Goal: Task Accomplishment & Management: Manage account settings

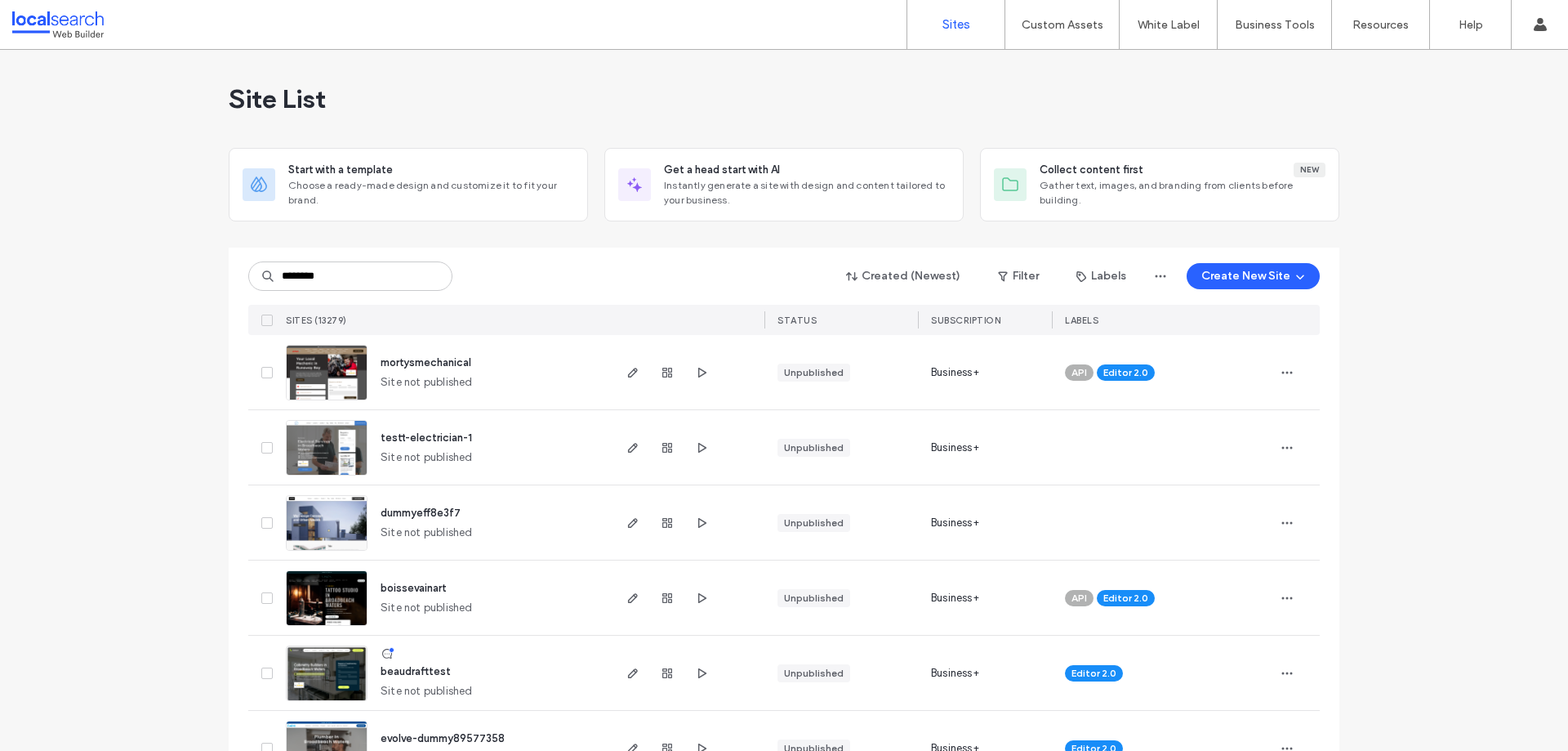
type input "********"
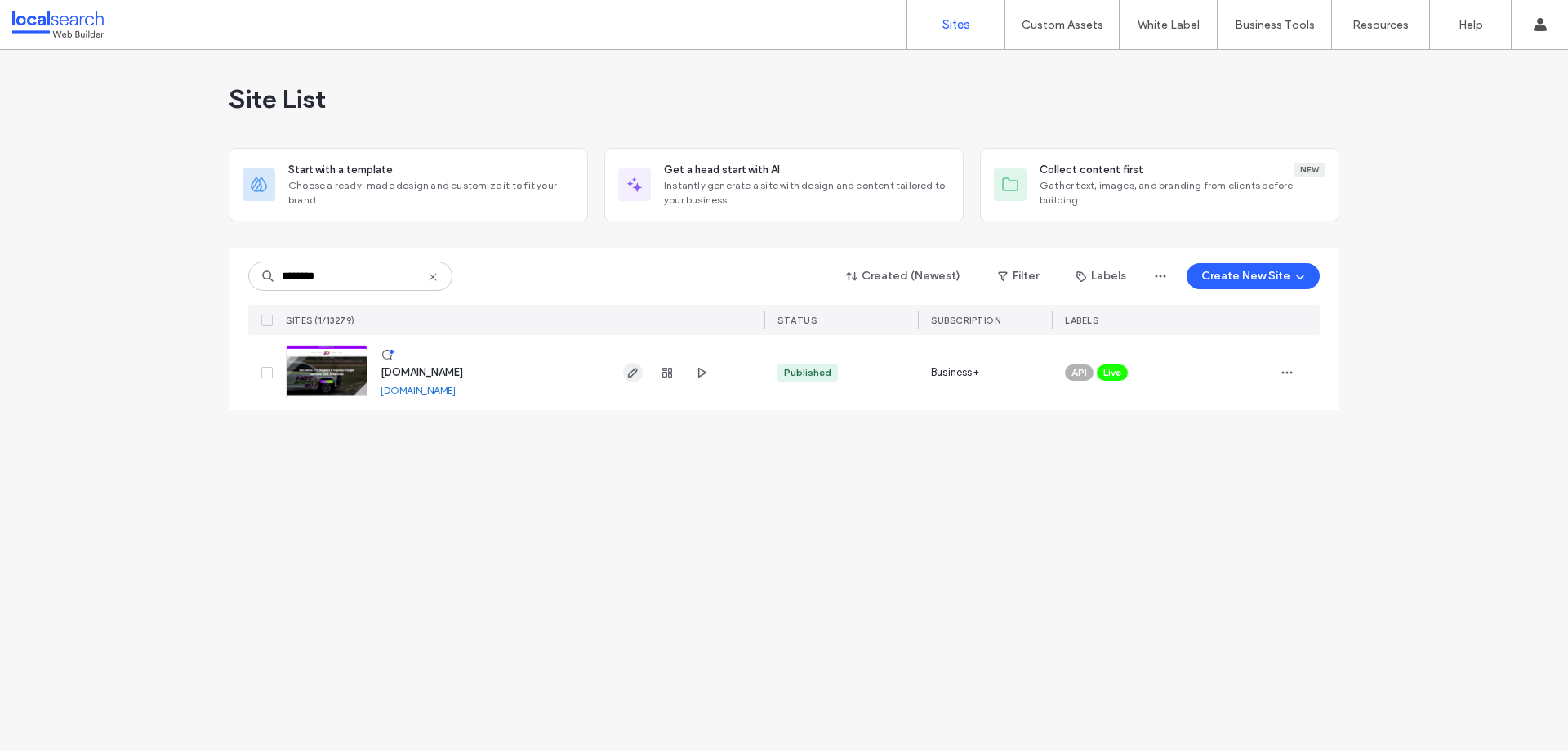
click at [635, 381] on span "button" at bounding box center [633, 372] width 19 height 19
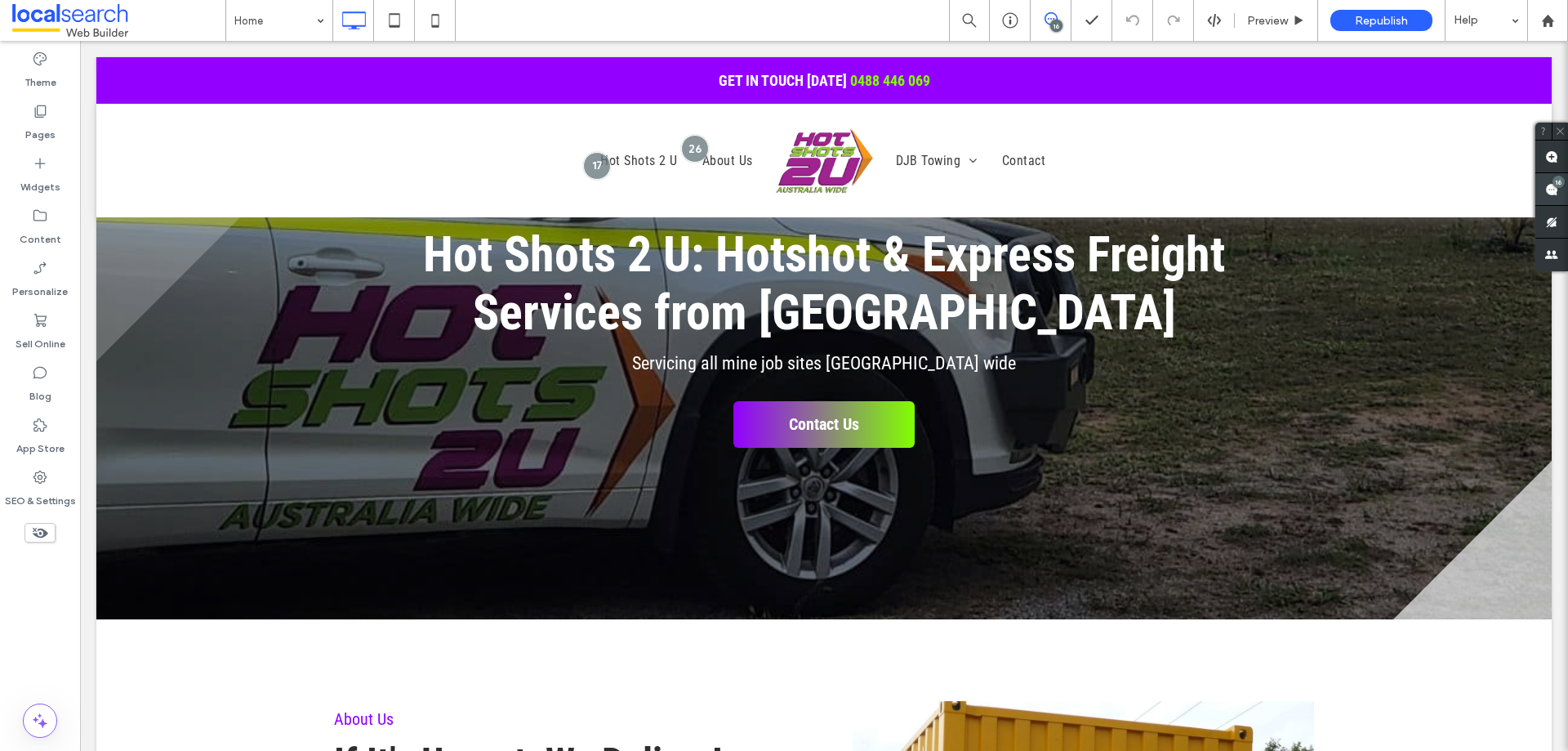
click at [1553, 189] on use at bounding box center [1552, 189] width 14 height 14
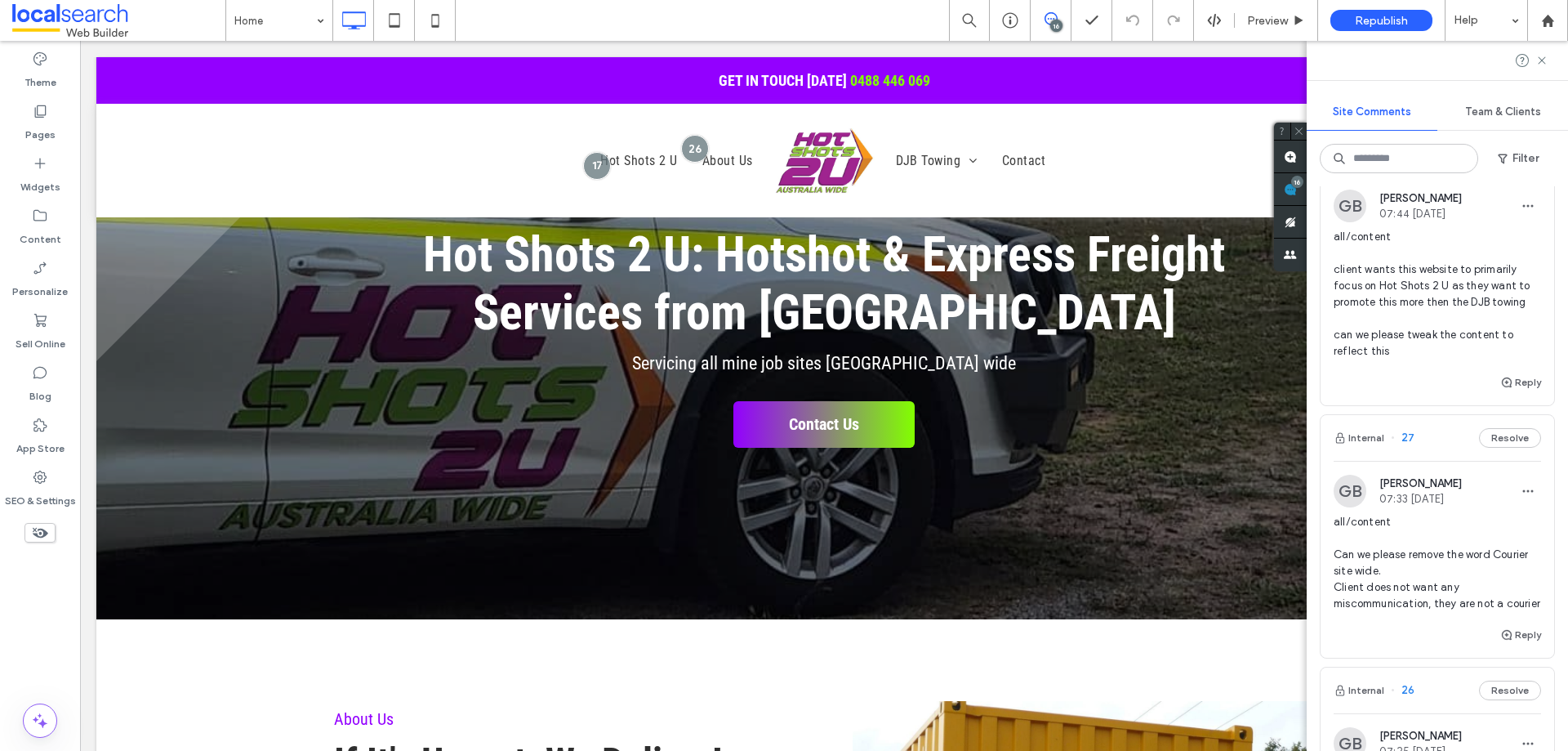
scroll to position [572, 0]
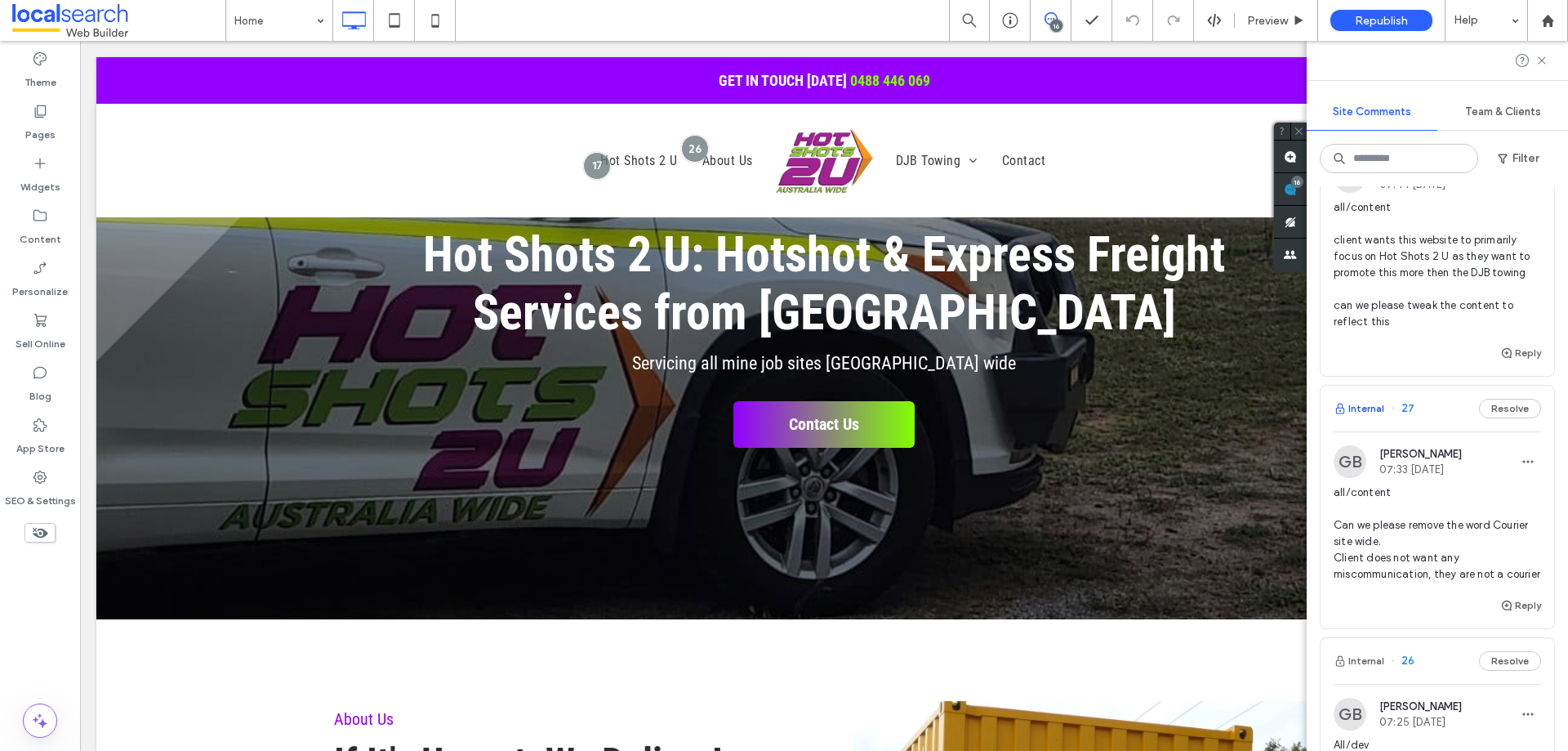
click at [1362, 416] on button "Internal" at bounding box center [1358, 408] width 50 height 19
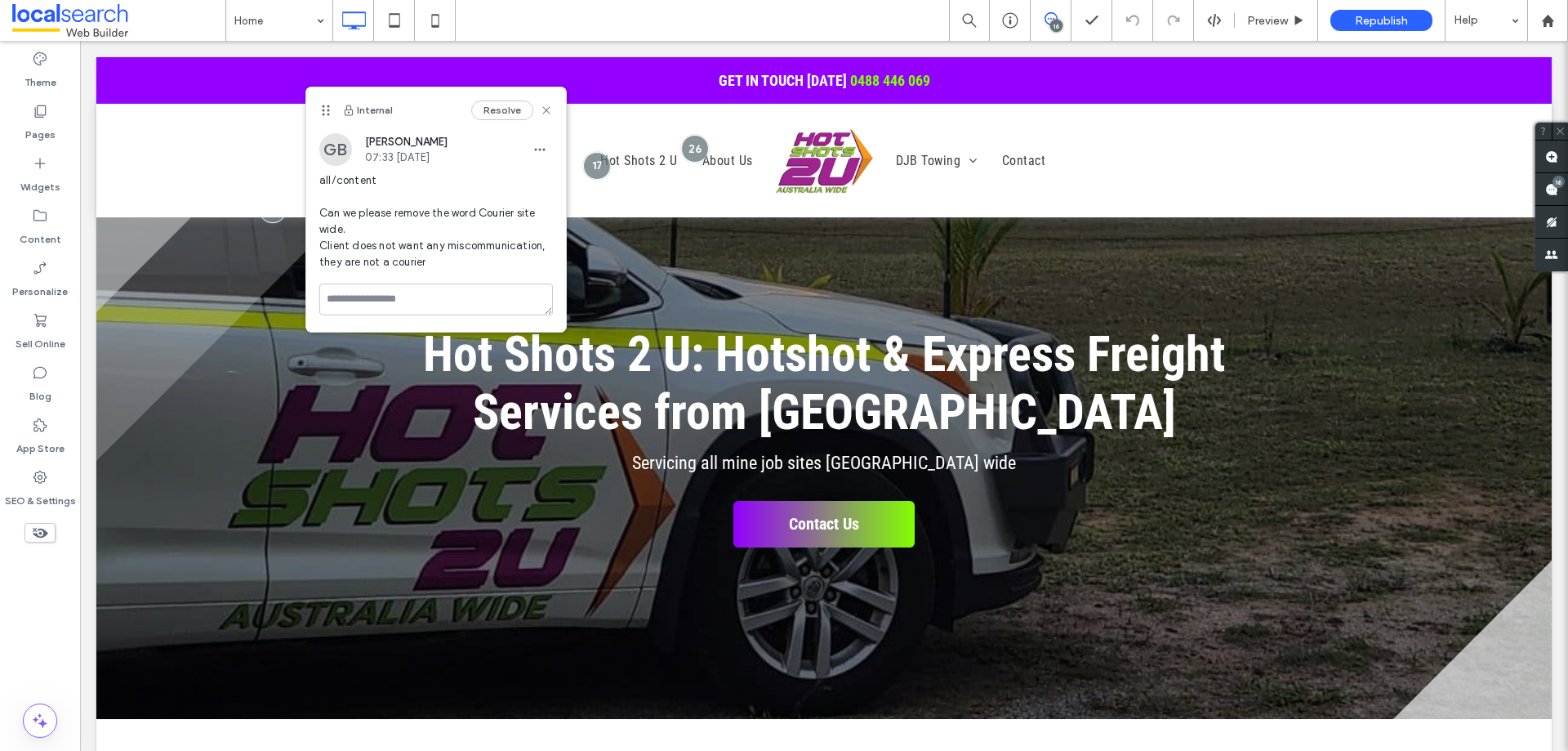
scroll to position [0, 0]
click at [545, 111] on use at bounding box center [546, 110] width 8 height 8
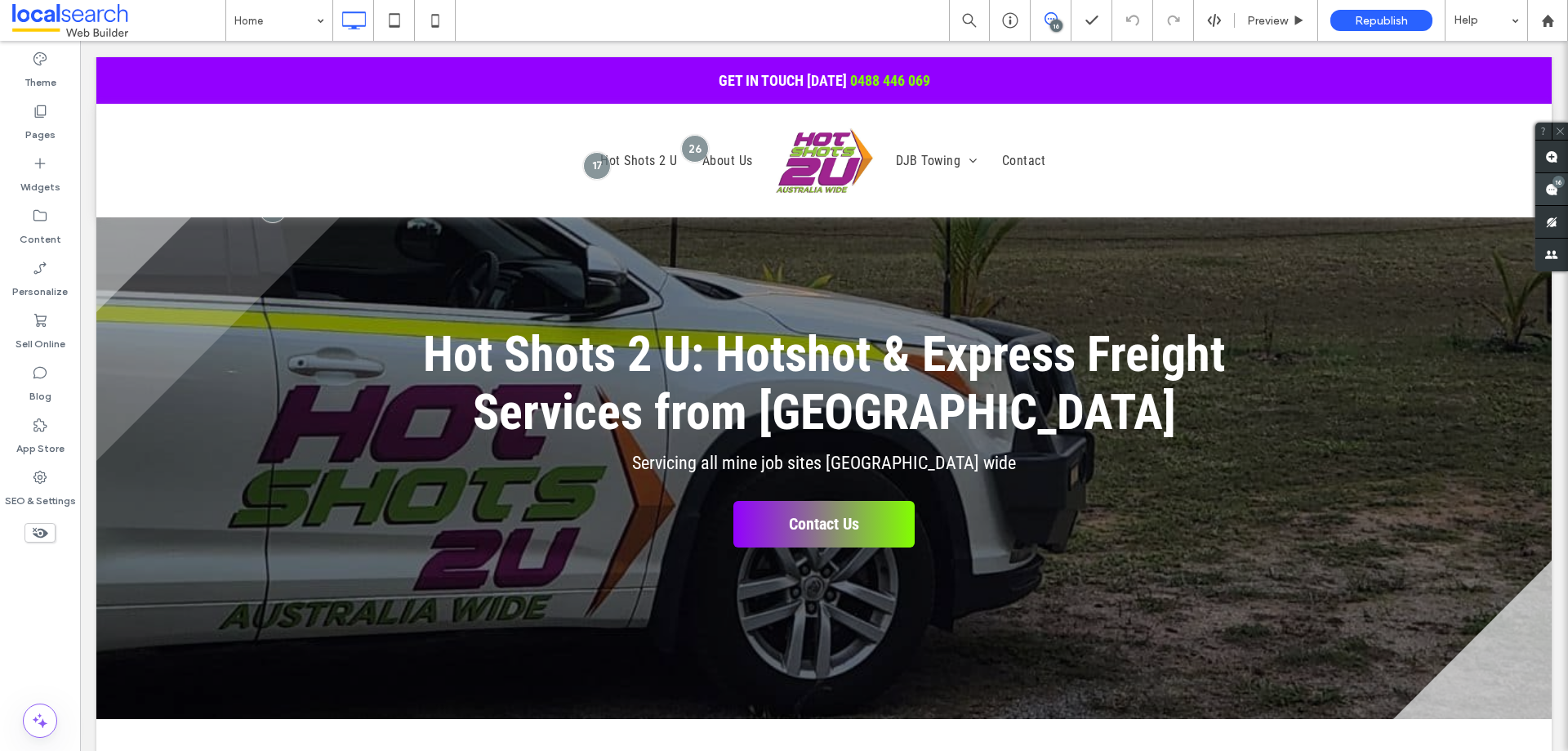
click at [1542, 201] on span at bounding box center [1552, 188] width 33 height 32
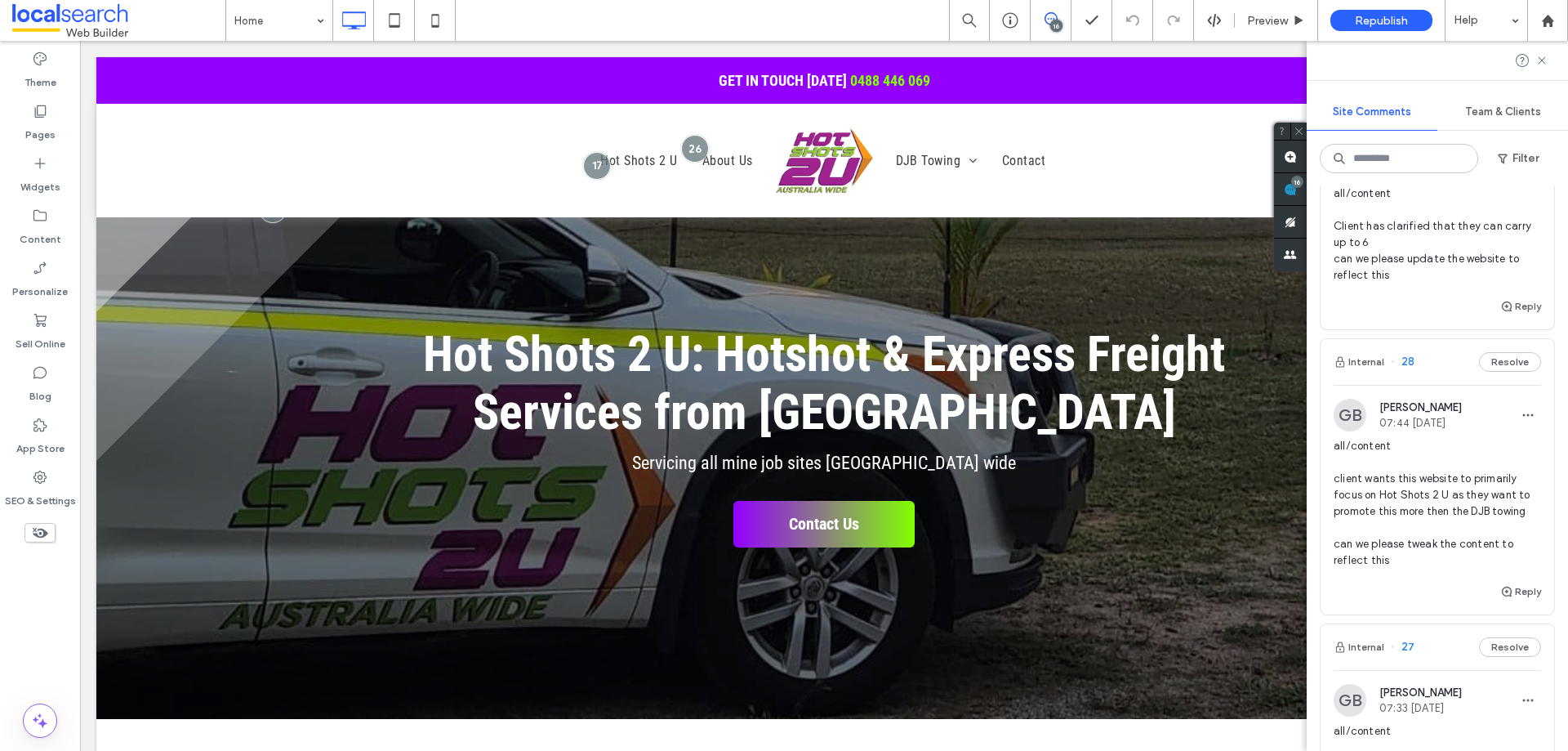
scroll to position [327, 0]
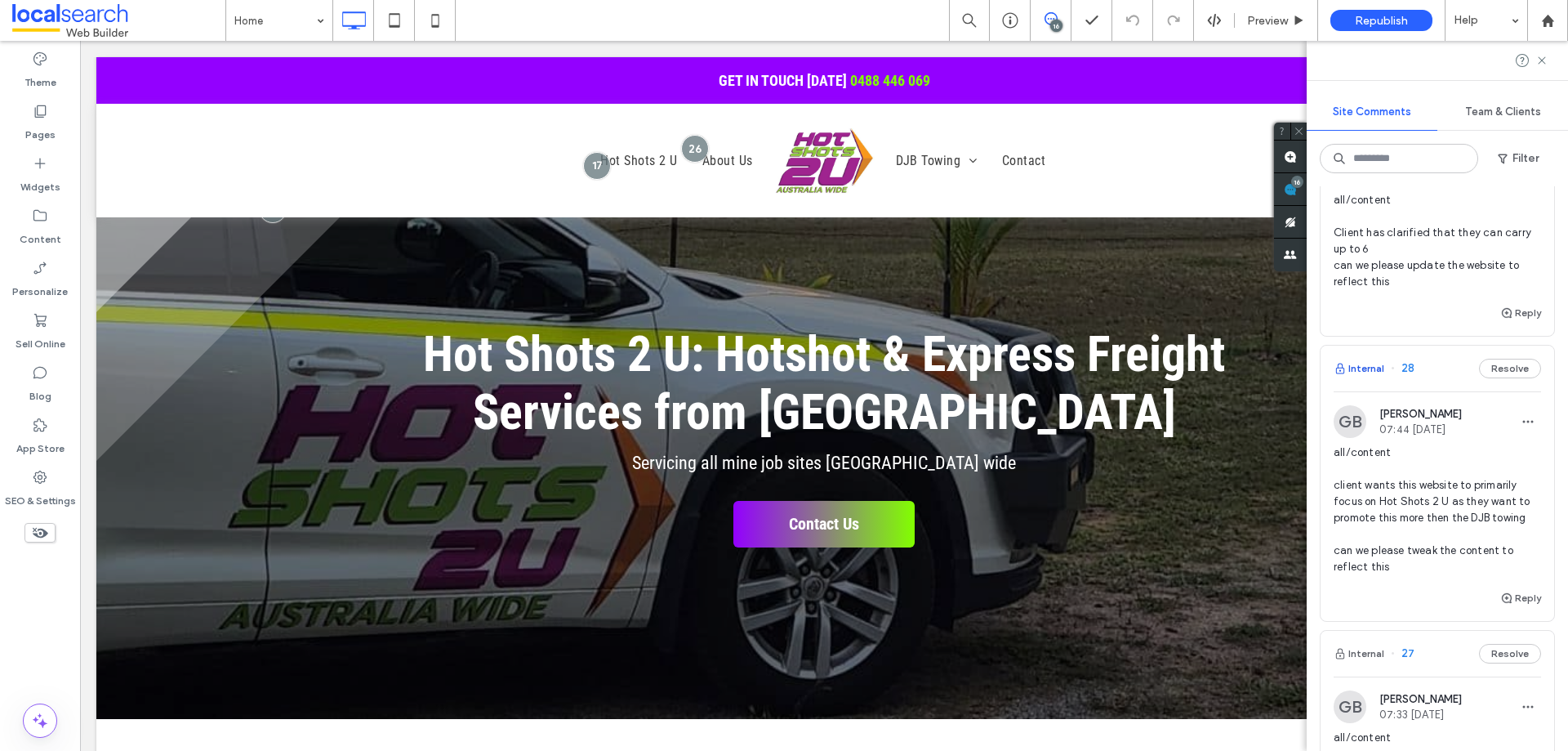
click at [1362, 376] on button "Internal" at bounding box center [1358, 368] width 50 height 19
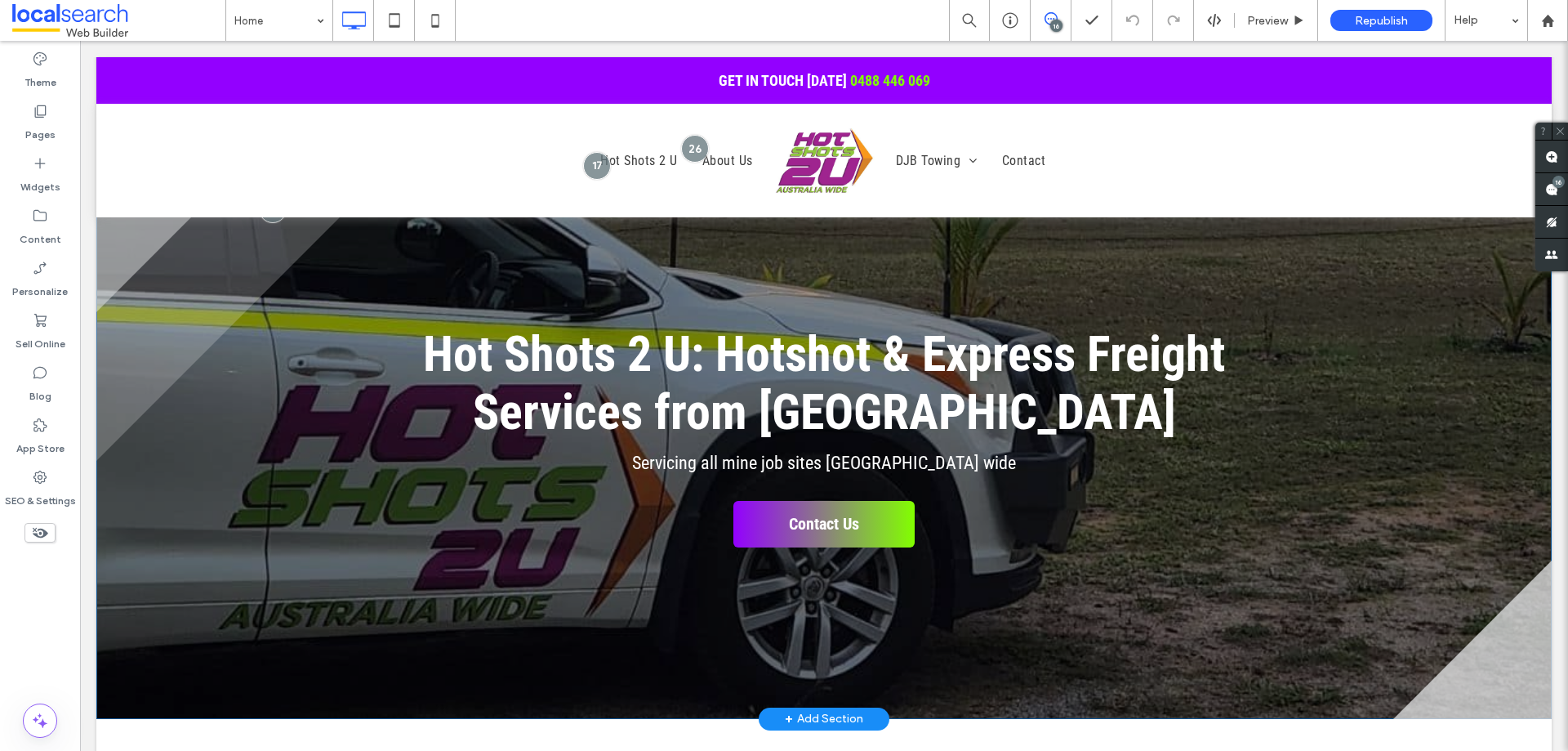
scroll to position [0, 0]
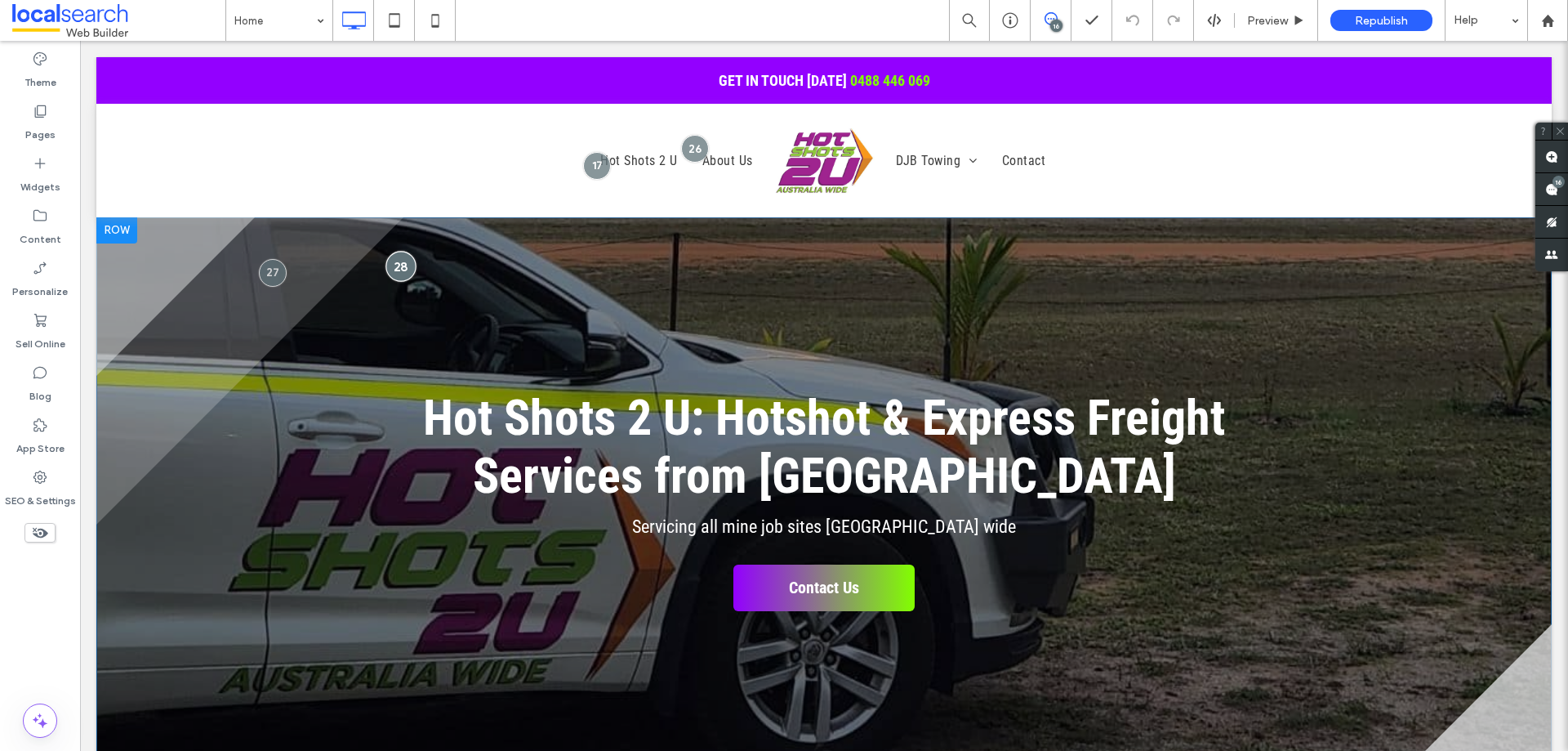
click at [405, 274] on div at bounding box center [400, 265] width 30 height 30
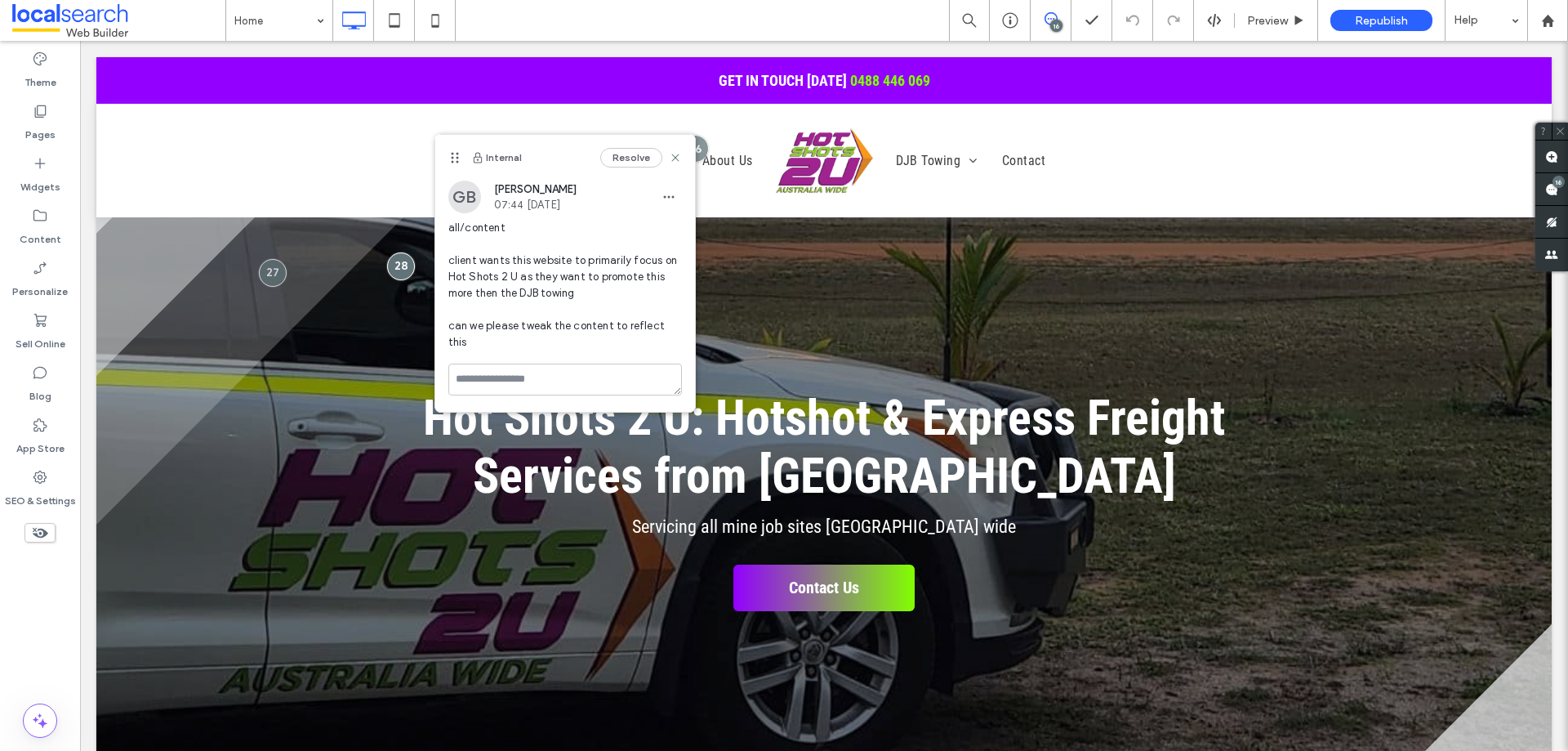
click at [1062, 23] on span at bounding box center [1049, 19] width 40 height 14
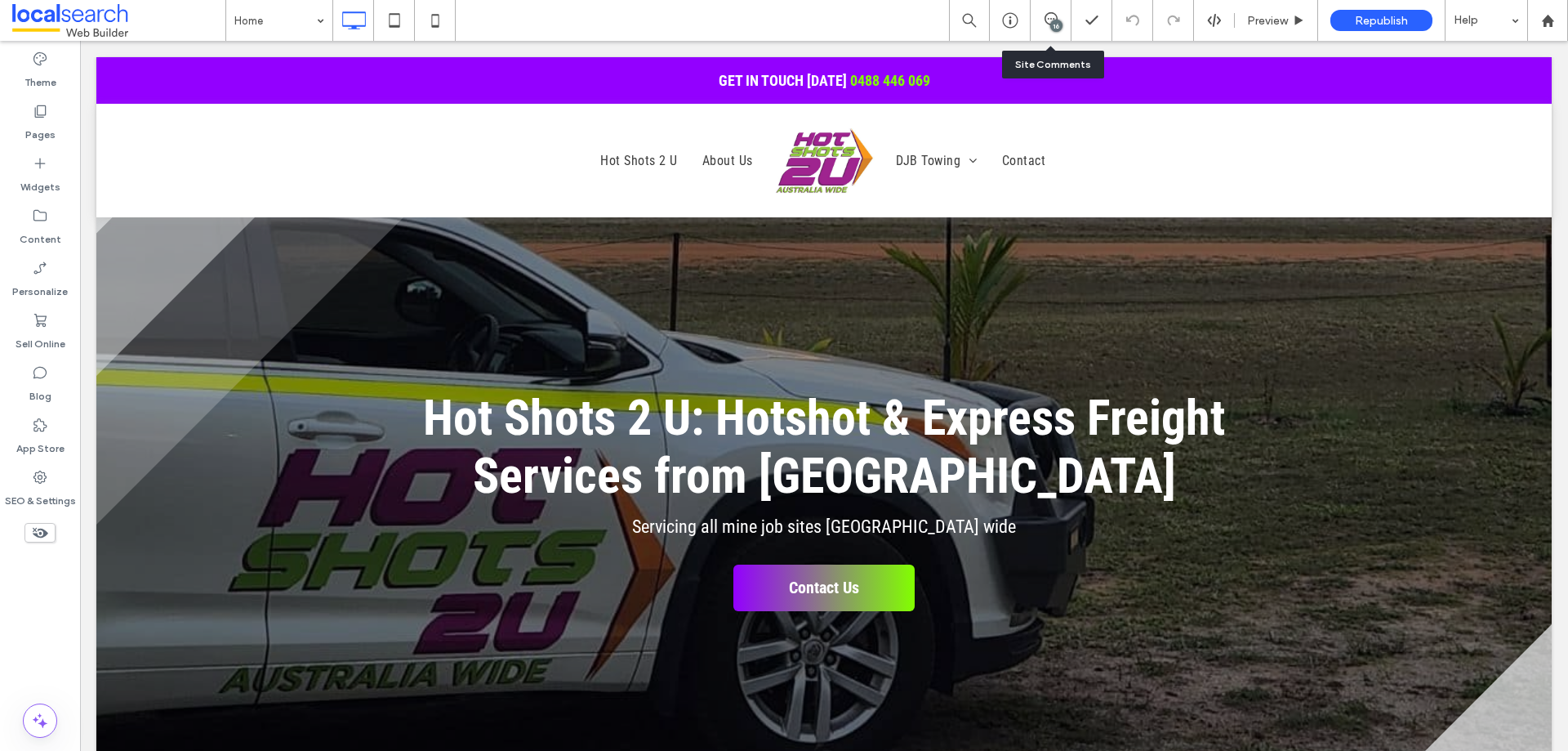
click at [1047, 27] on div "16" at bounding box center [1049, 20] width 40 height 16
click at [1058, 24] on div "16" at bounding box center [1056, 25] width 13 height 13
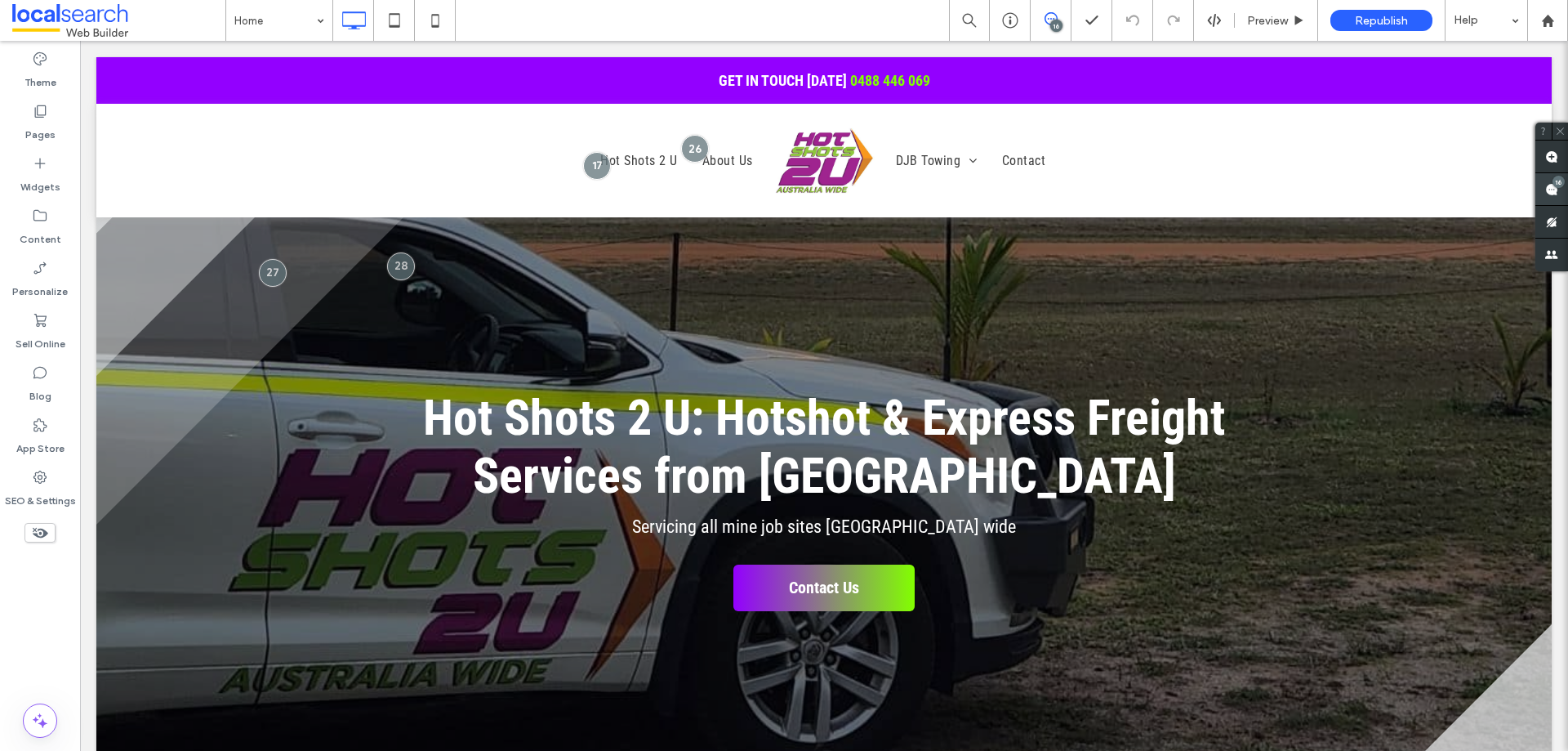
click at [1541, 190] on span at bounding box center [1552, 188] width 33 height 32
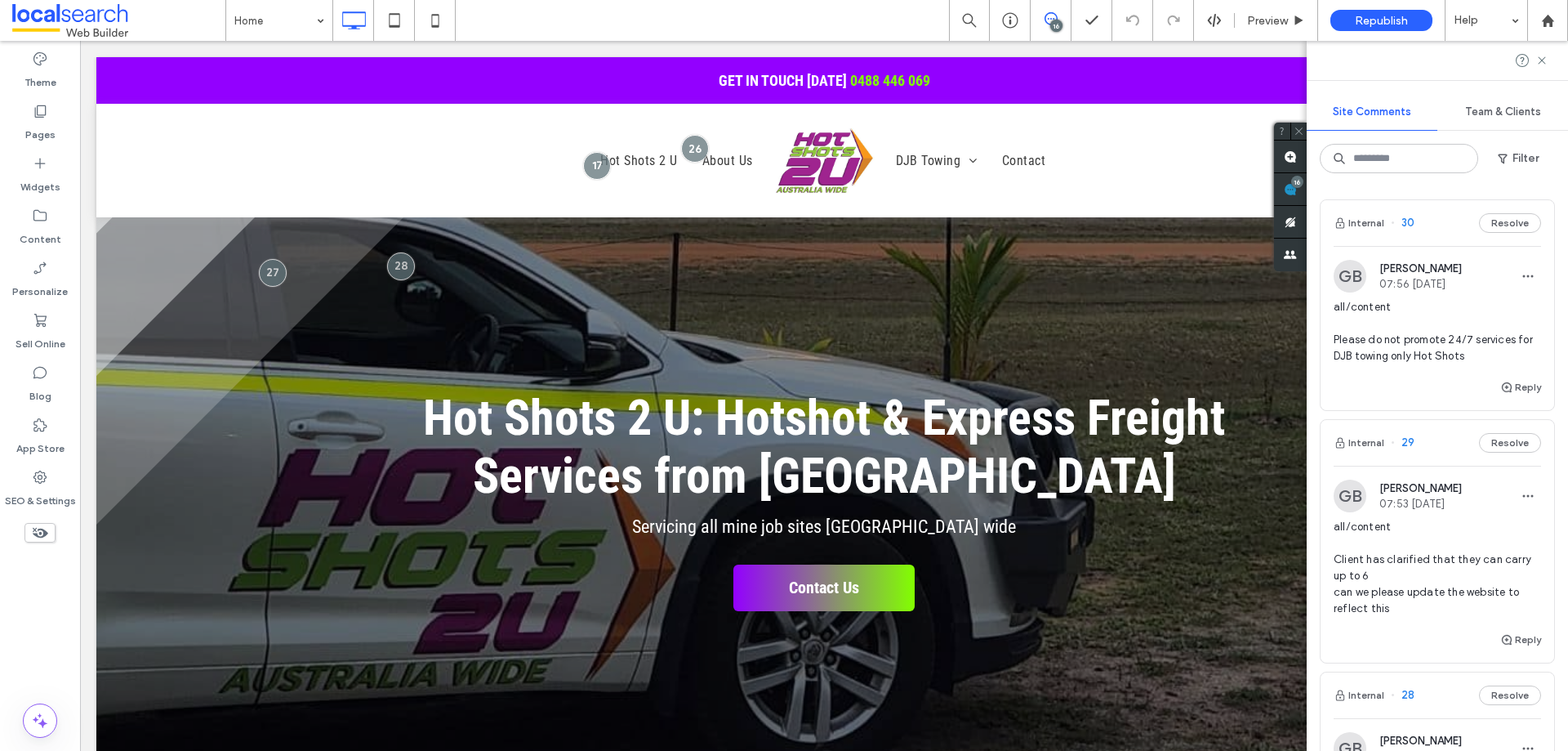
click at [1356, 228] on button "Internal" at bounding box center [1358, 223] width 50 height 19
click at [1360, 224] on div at bounding box center [784, 375] width 1568 height 751
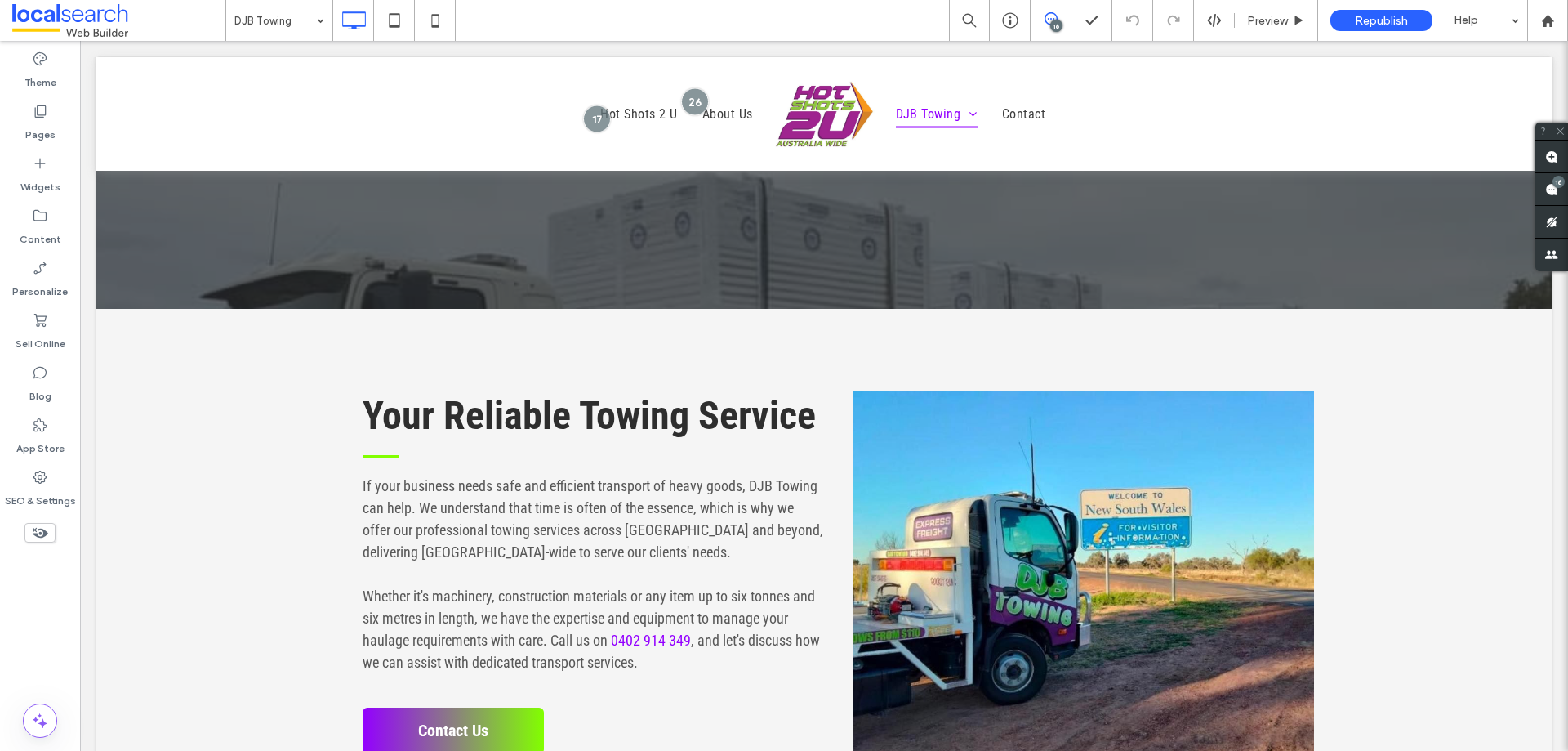
scroll to position [282, 0]
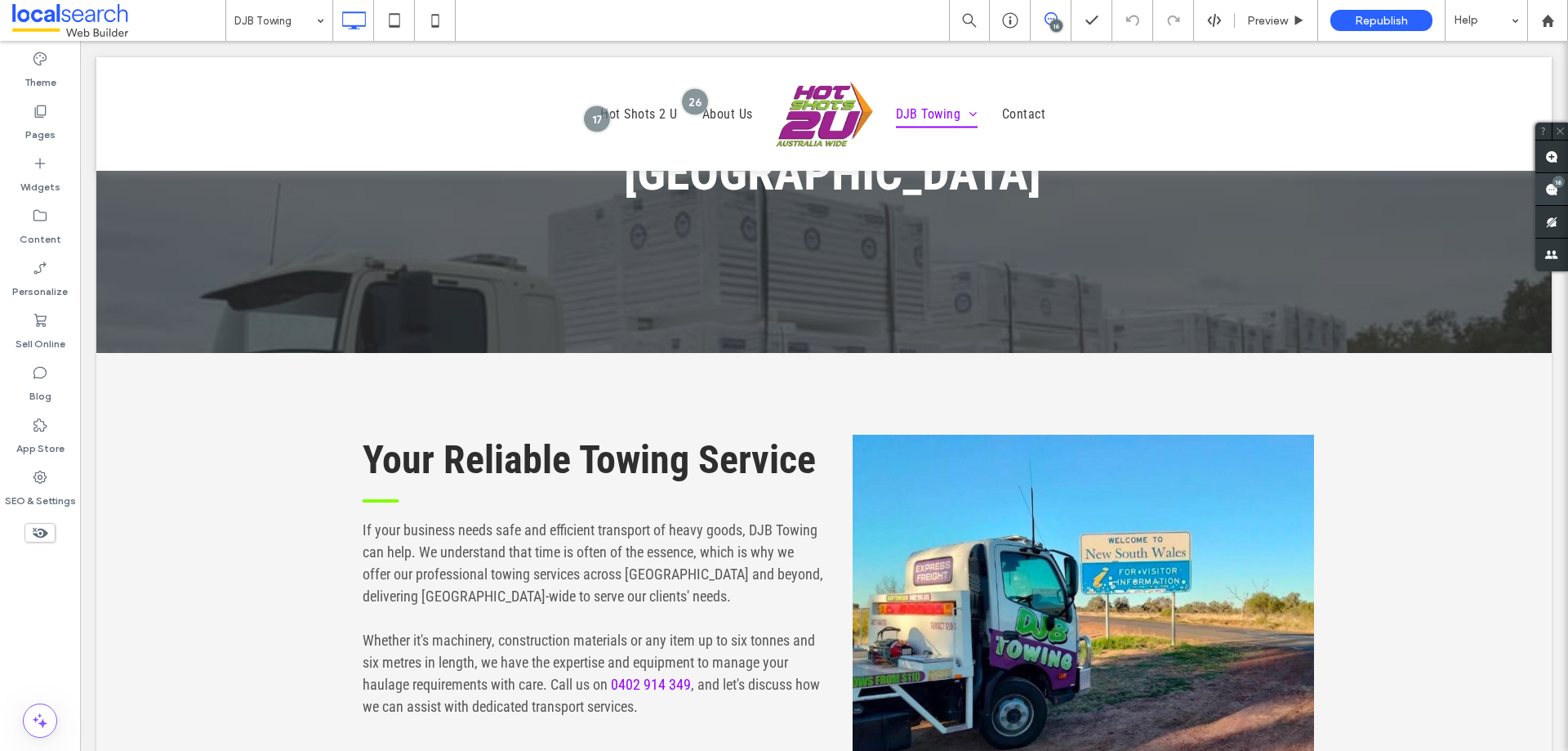
click at [1547, 187] on use at bounding box center [1552, 189] width 14 height 14
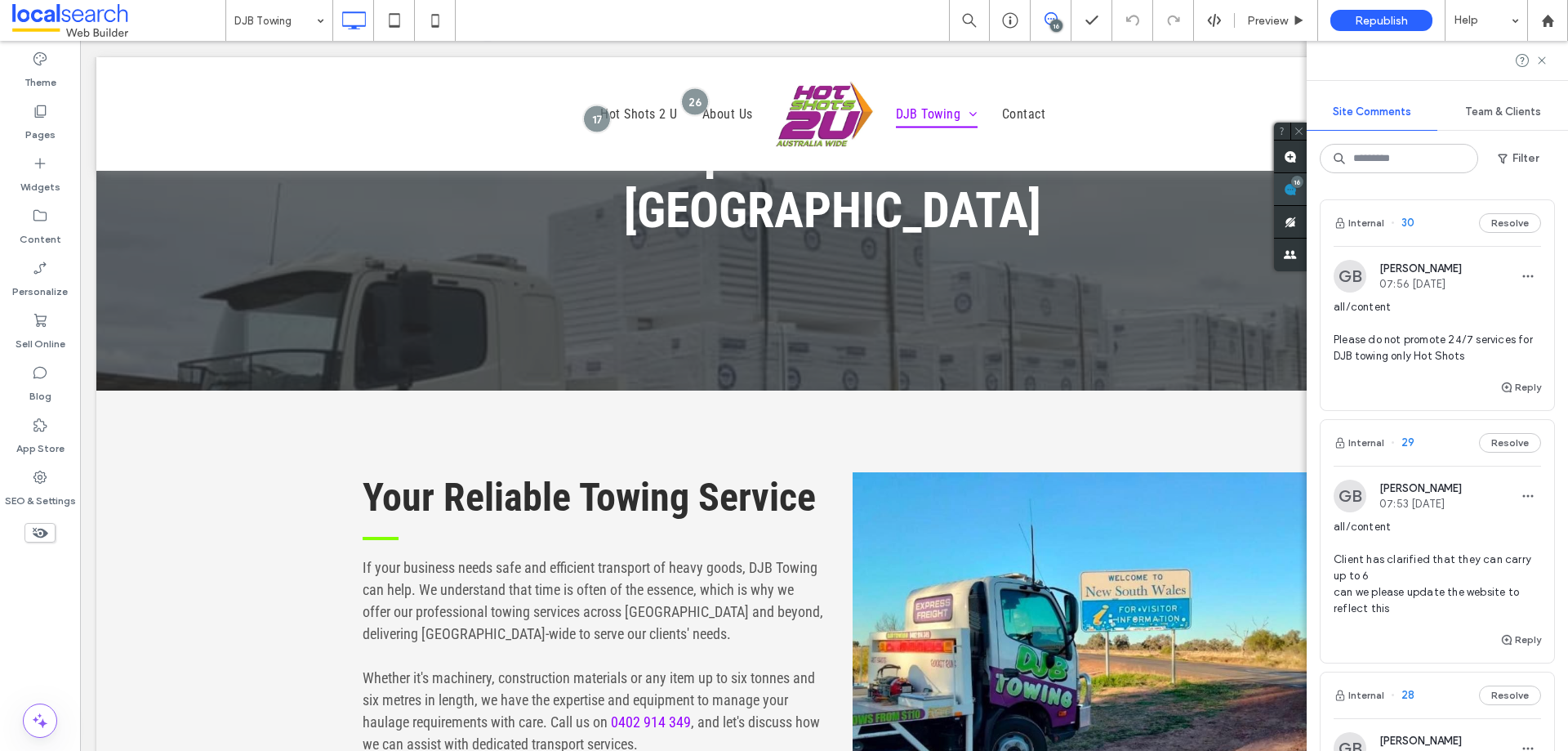
click at [1547, 188] on div "Internal 30 Resolve GB Grace Bowden 07:56 Jul 18 2025 all/content Please do not…" at bounding box center [1437, 469] width 261 height 564
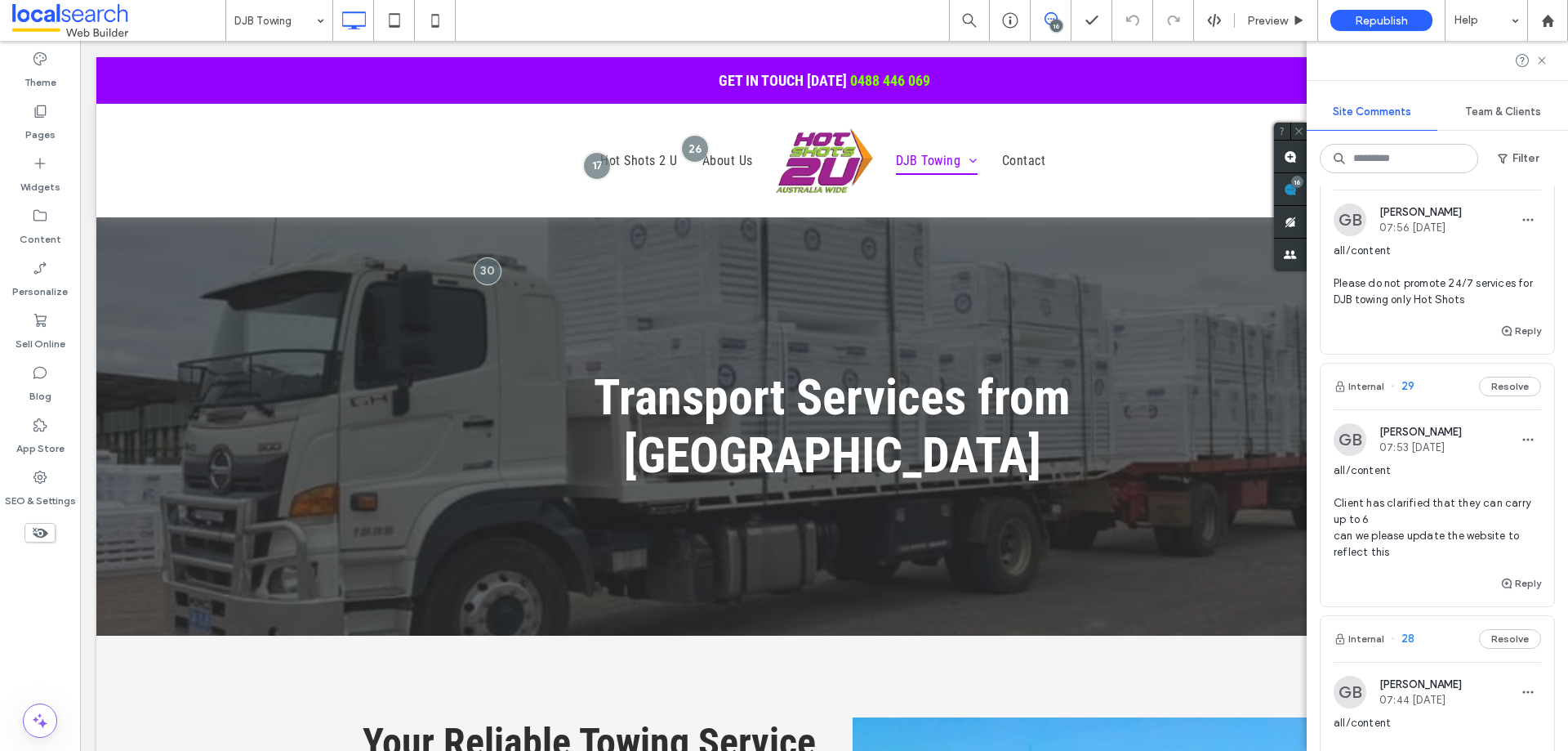
scroll to position [82, 0]
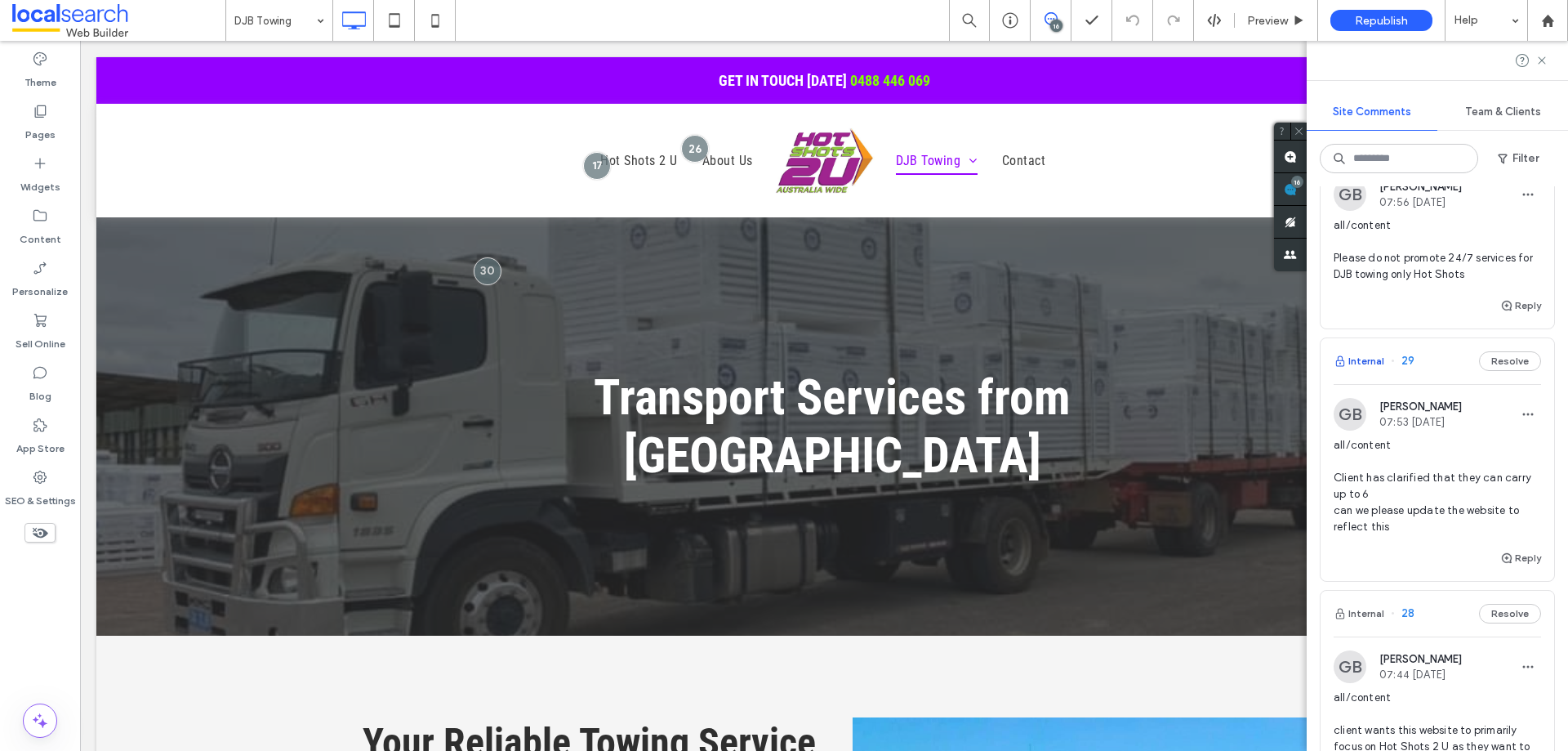
click at [1359, 361] on button "Internal" at bounding box center [1358, 361] width 50 height 19
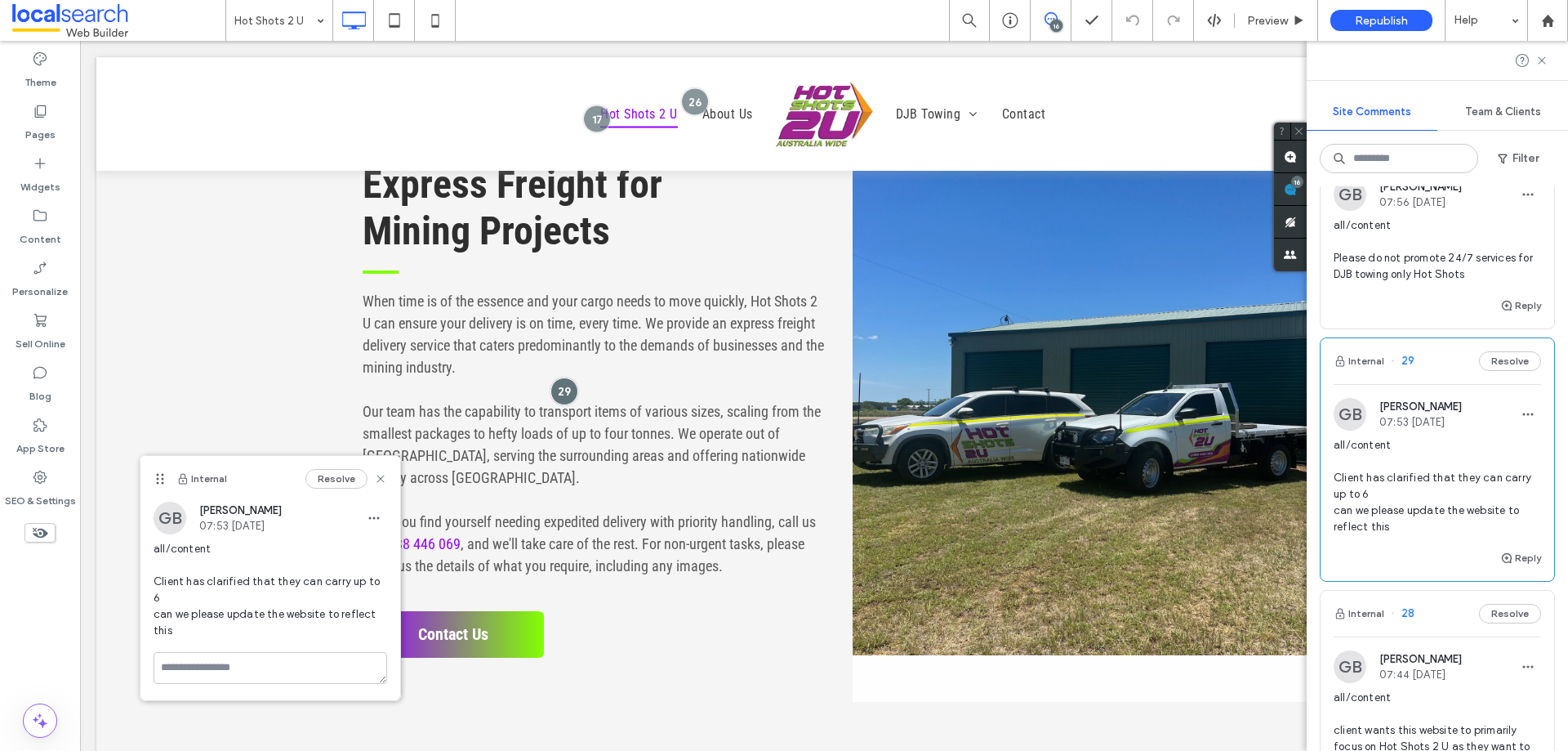
drag, startPoint x: 612, startPoint y: 303, endPoint x: 158, endPoint y: 477, distance: 486.2
click at [158, 477] on use at bounding box center [159, 477] width 8 height 11
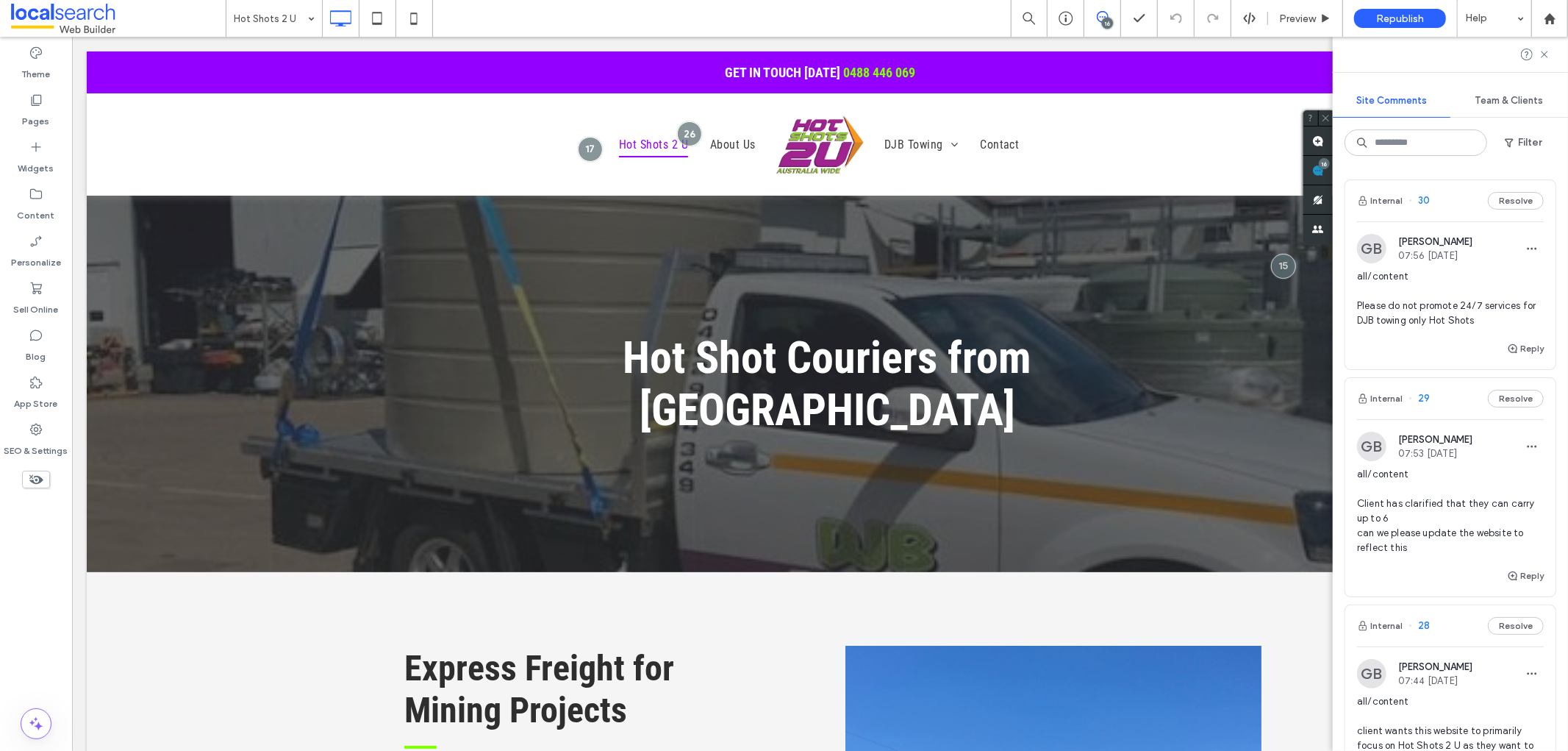
click at [1411, 314] on span "all/content Please do not promote 24/7 services for DJB towing only Hot Shots" at bounding box center [1450, 298] width 187 height 59
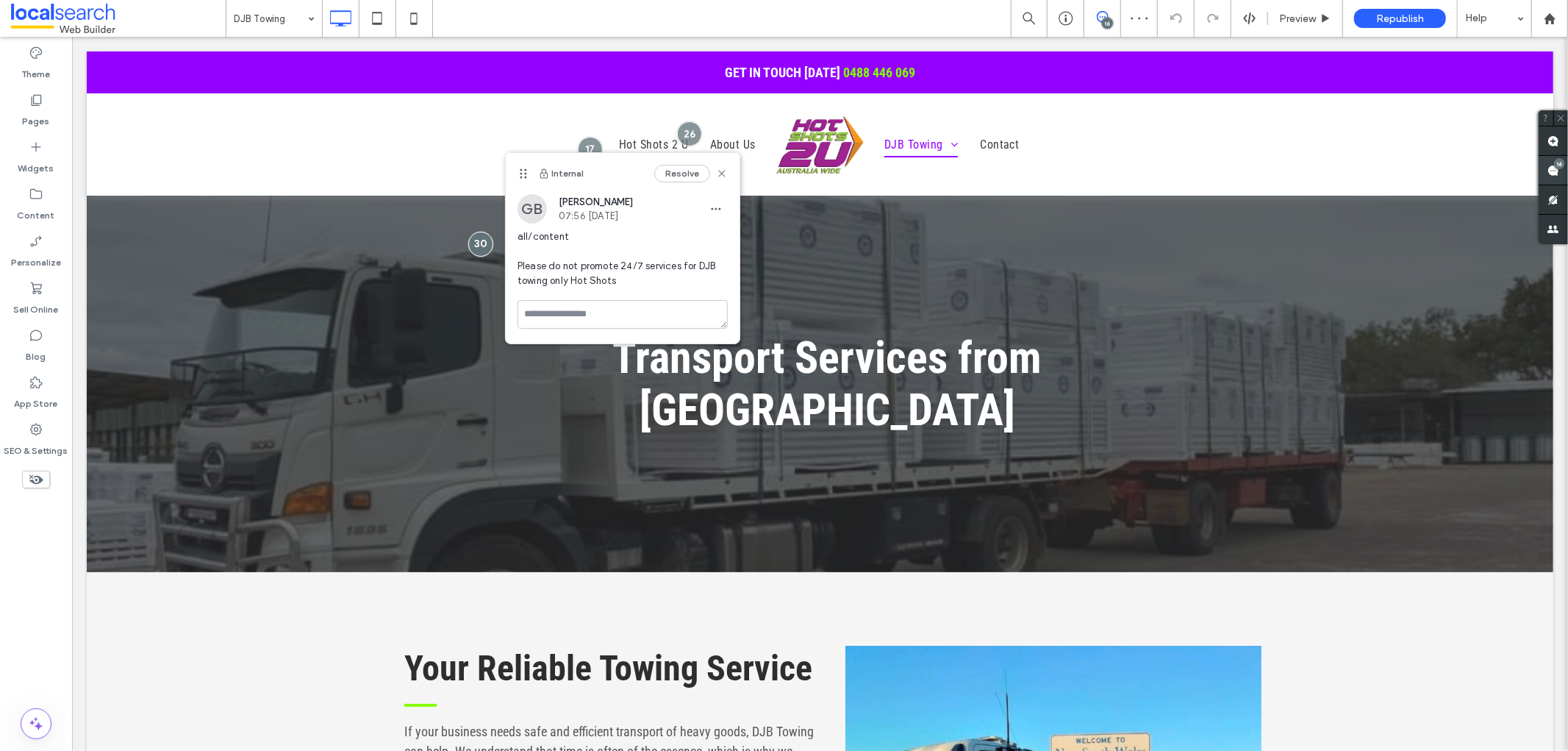
click at [1411, 171] on use at bounding box center [1553, 171] width 12 height 12
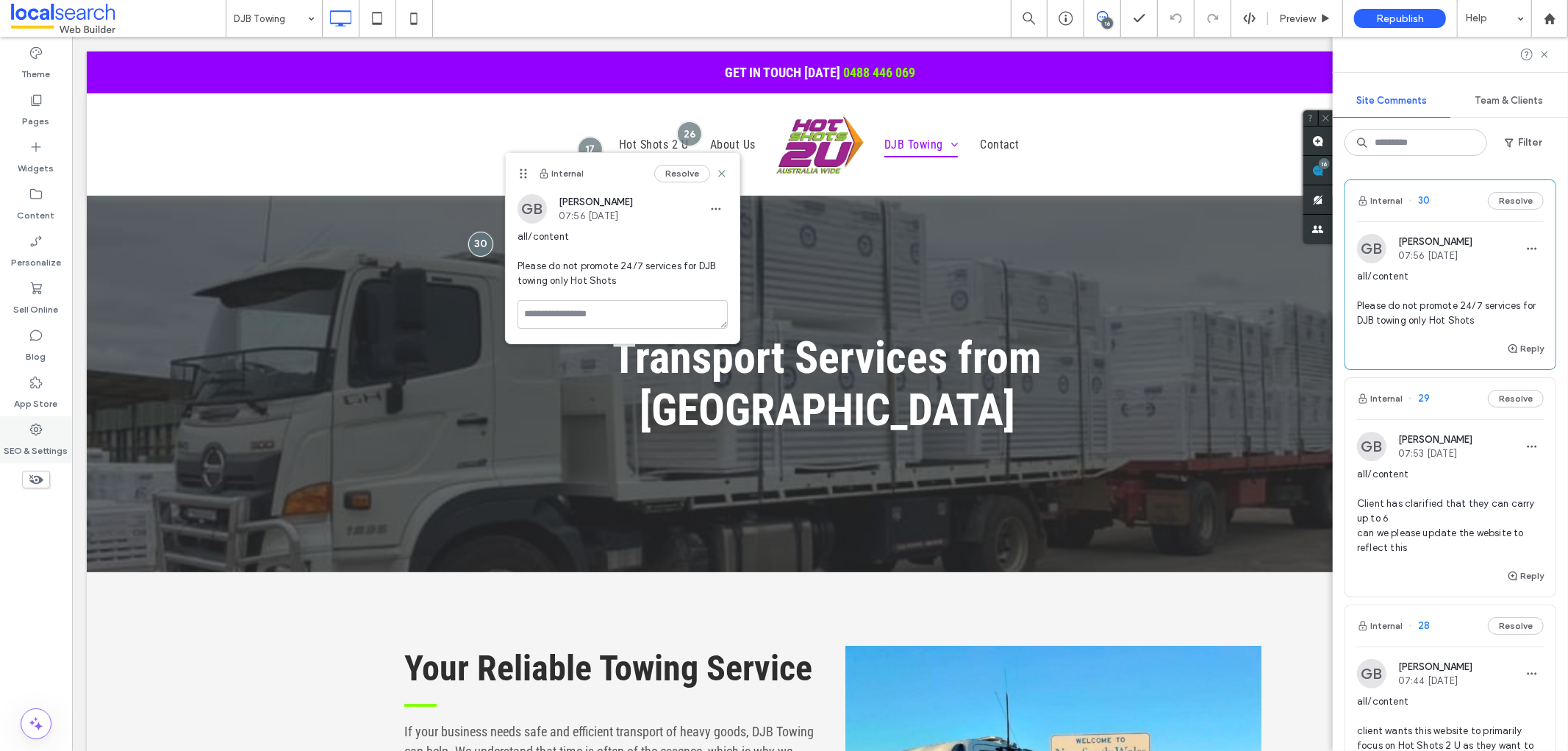
click at [49, 439] on label "SEO & Settings" at bounding box center [37, 447] width 64 height 21
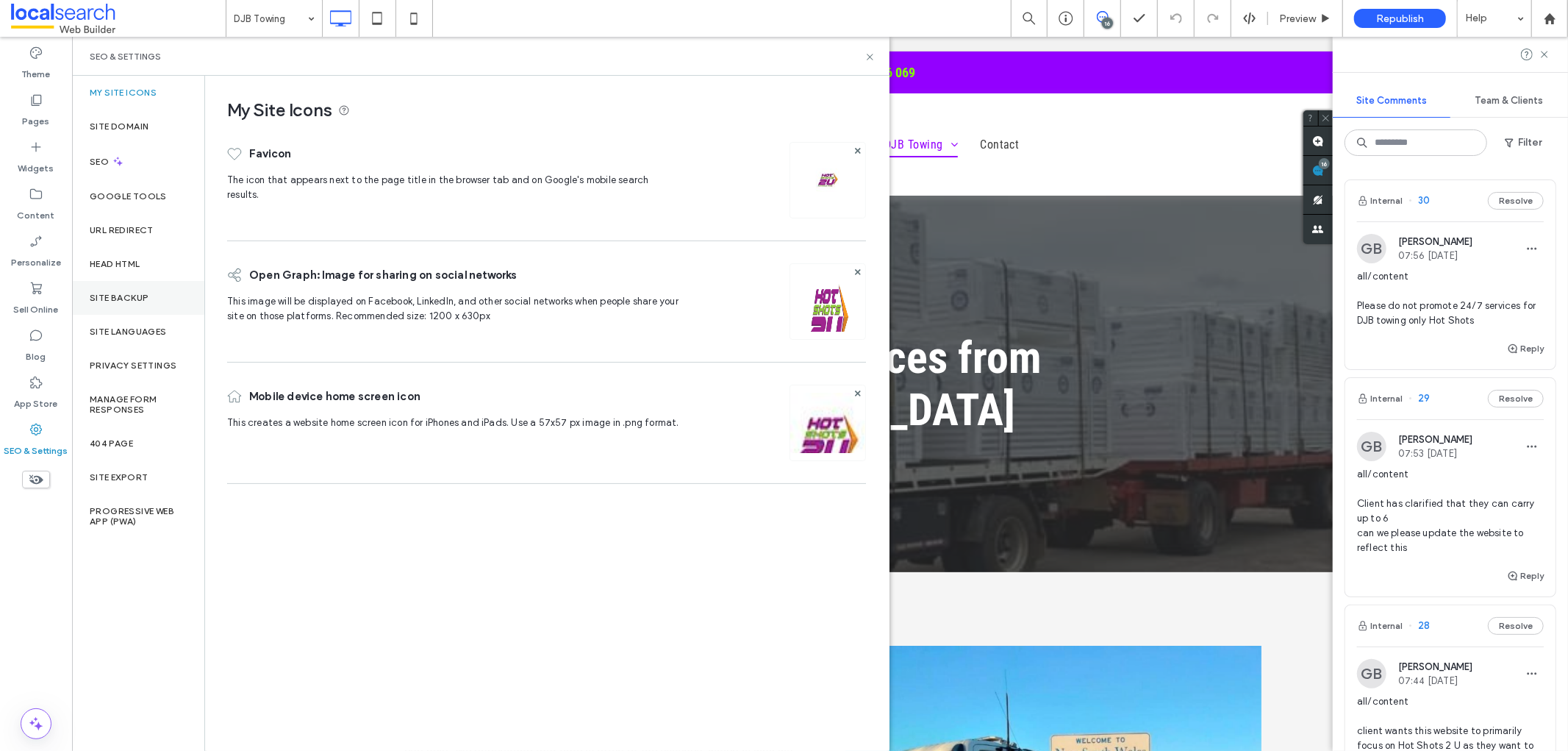
click at [147, 292] on label "Site Backup" at bounding box center [119, 298] width 59 height 10
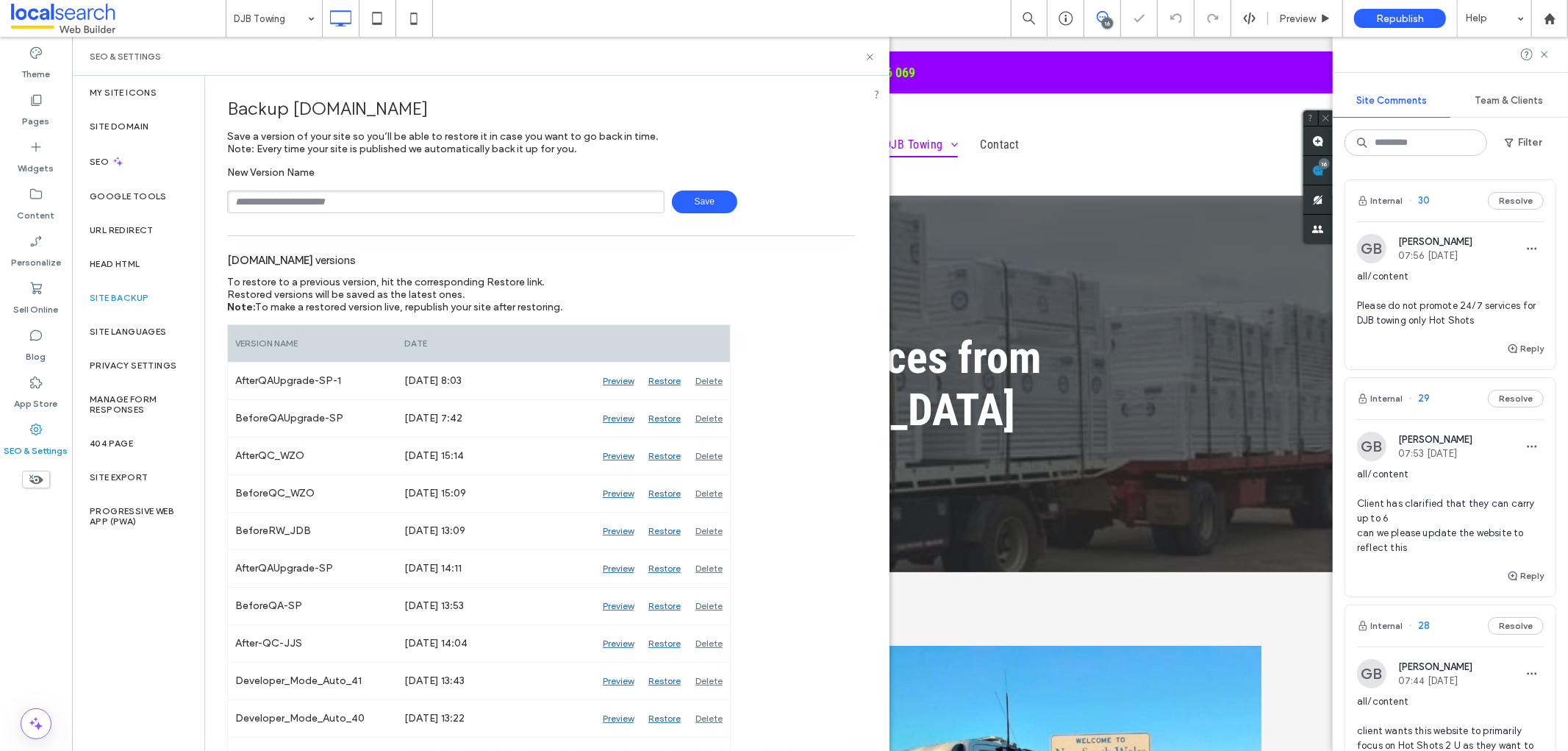
click at [255, 192] on input "text" at bounding box center [445, 202] width 437 height 23
type input "**********"
click at [681, 202] on span "Save" at bounding box center [704, 202] width 65 height 23
click at [255, 199] on input "text" at bounding box center [445, 202] width 437 height 23
type input "**********"
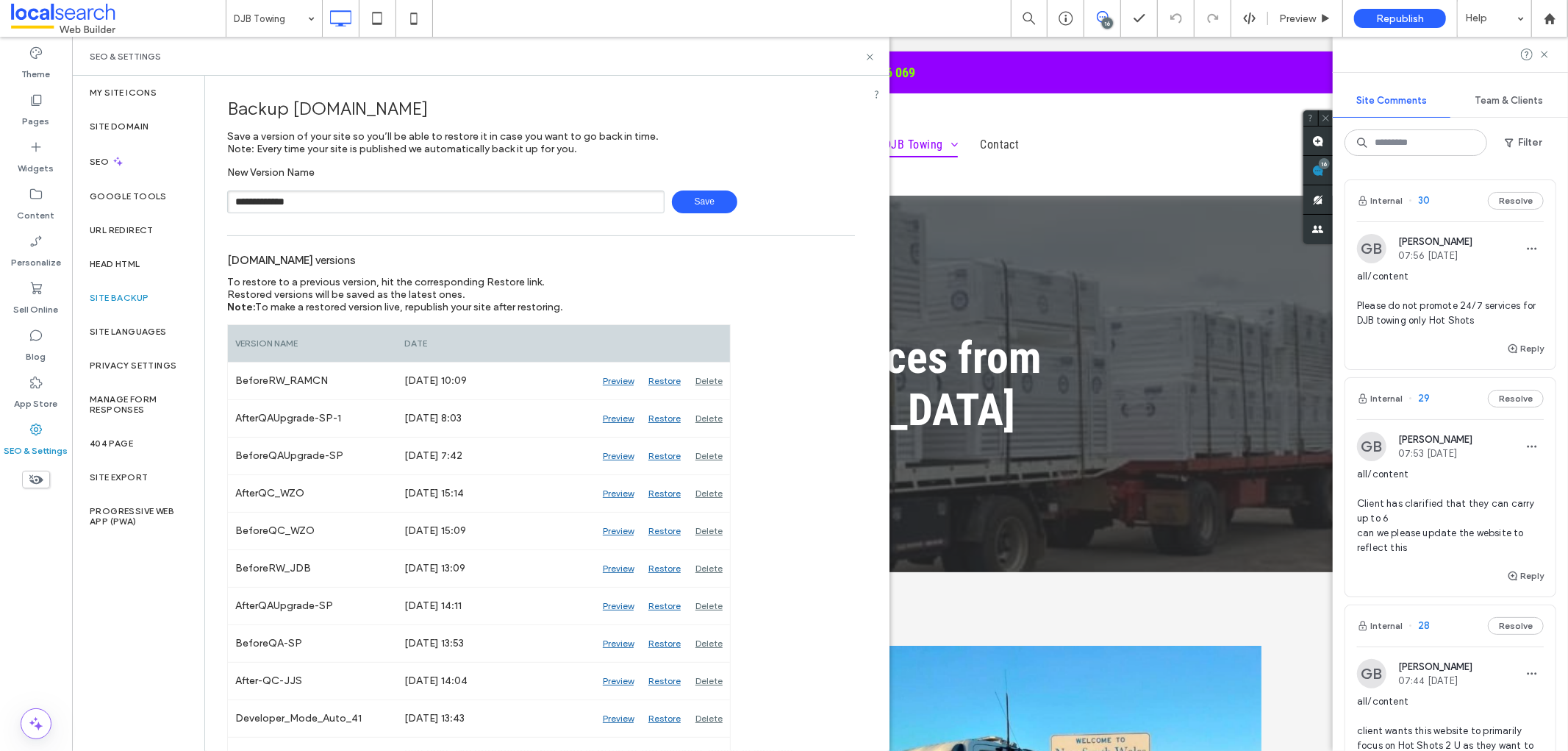
click at [701, 195] on span "Save" at bounding box center [704, 202] width 65 height 23
click at [873, 57] on icon at bounding box center [870, 57] width 11 height 11
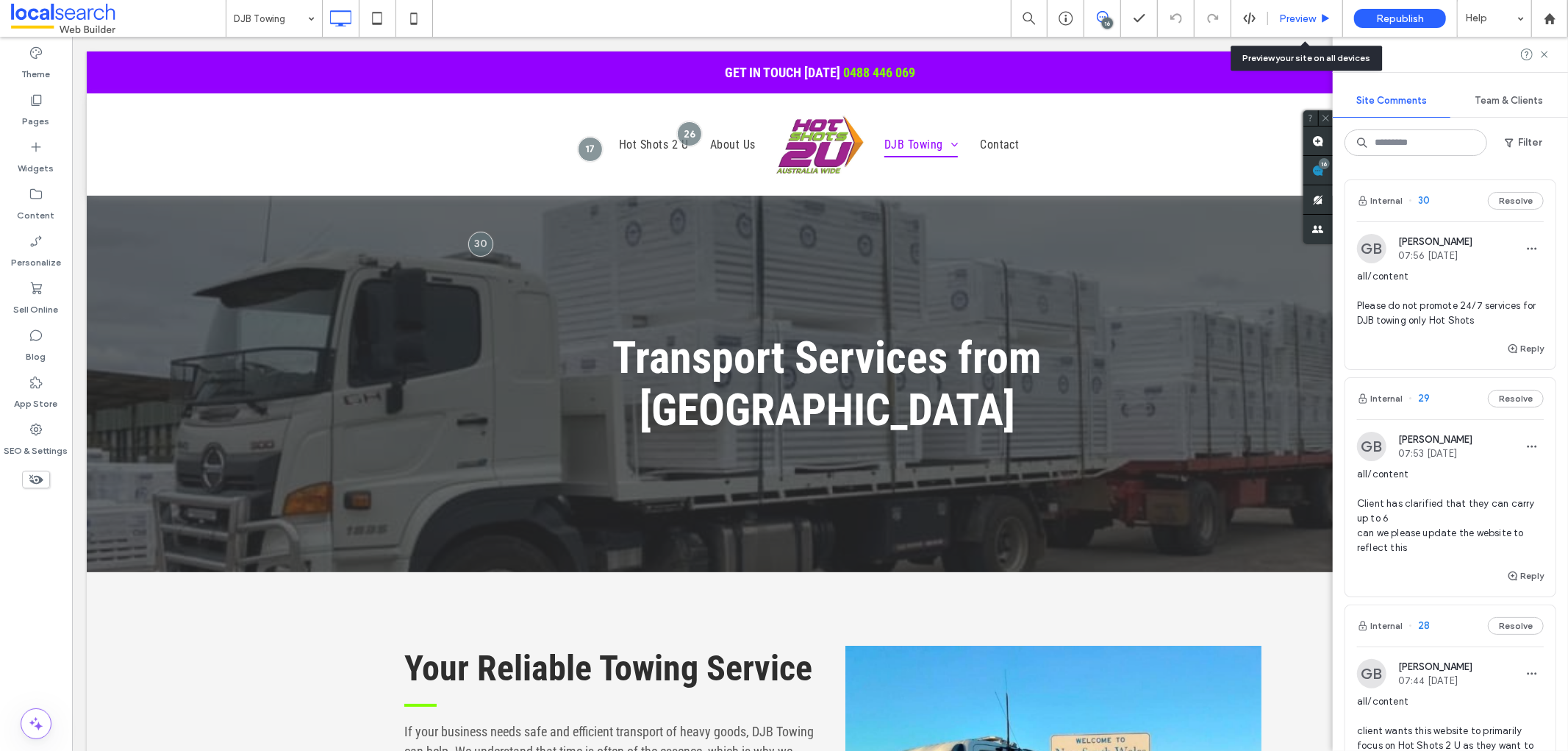
click at [1292, 23] on span "Preview" at bounding box center [1297, 18] width 37 height 12
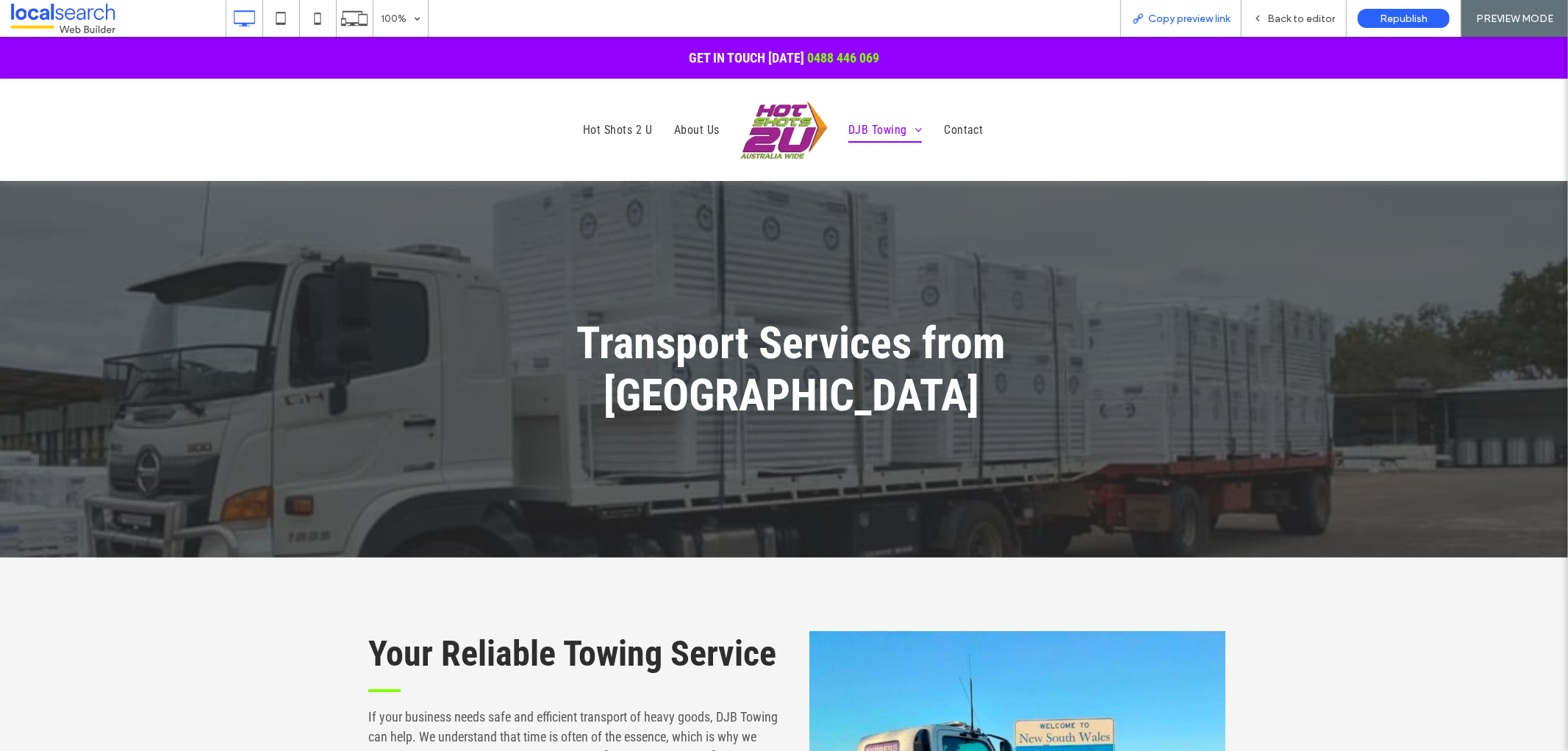
click at [1191, 19] on span "Copy preview link" at bounding box center [1189, 18] width 82 height 12
click at [1318, 20] on span "Back to editor" at bounding box center [1301, 18] width 68 height 12
